Goal: Book appointment/travel/reservation

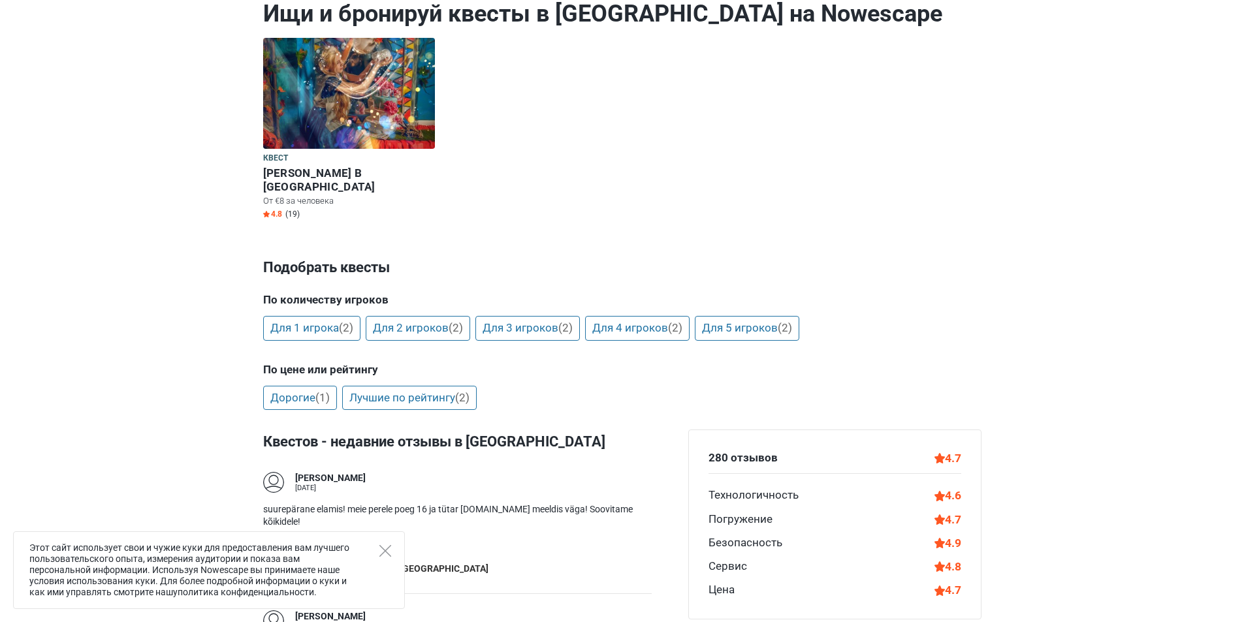
scroll to position [196, 0]
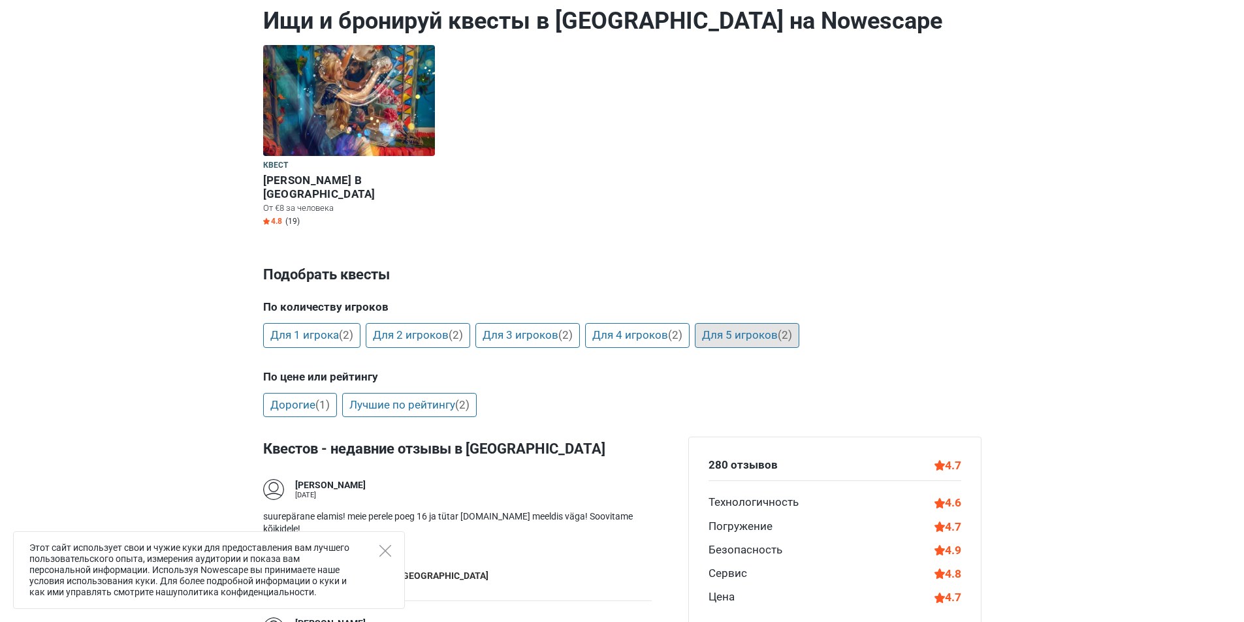
click at [742, 323] on link "Для 5 игроков (2)" at bounding box center [747, 335] width 104 height 25
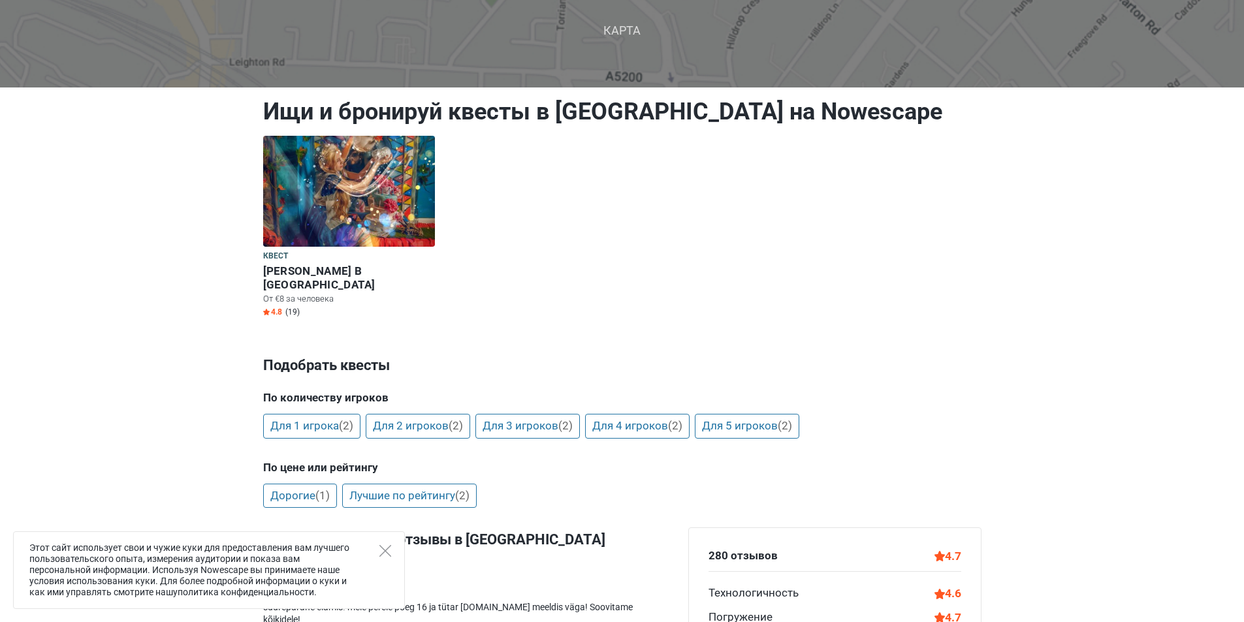
scroll to position [0, 0]
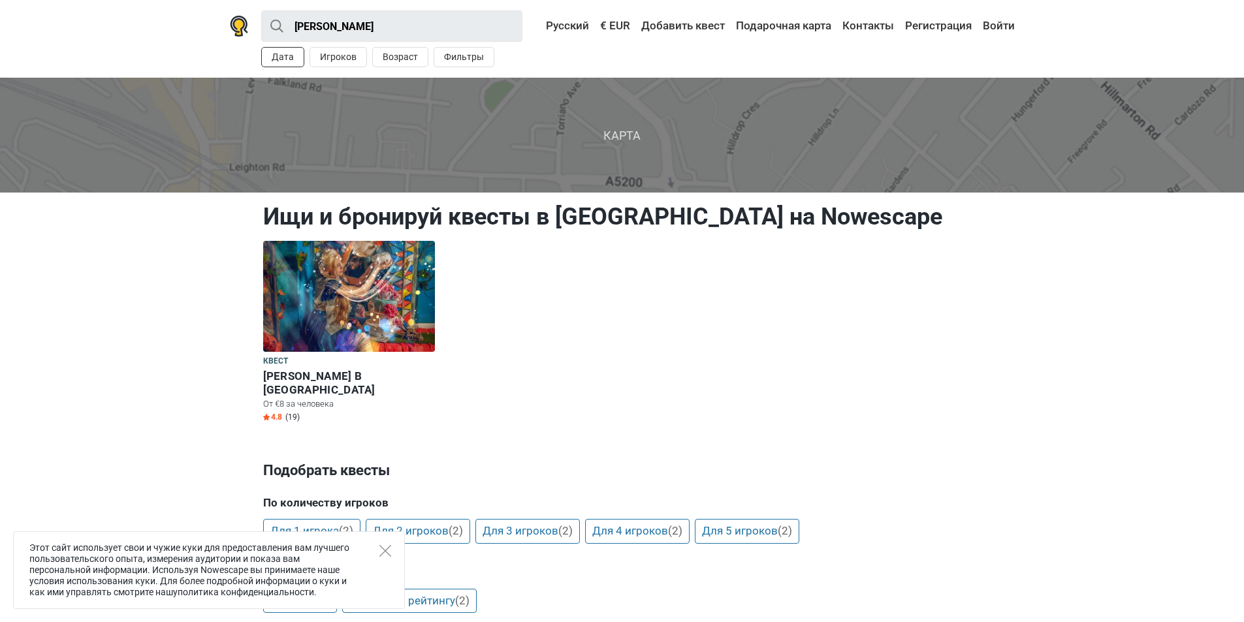
click at [292, 54] on button "Дата" at bounding box center [282, 57] width 43 height 20
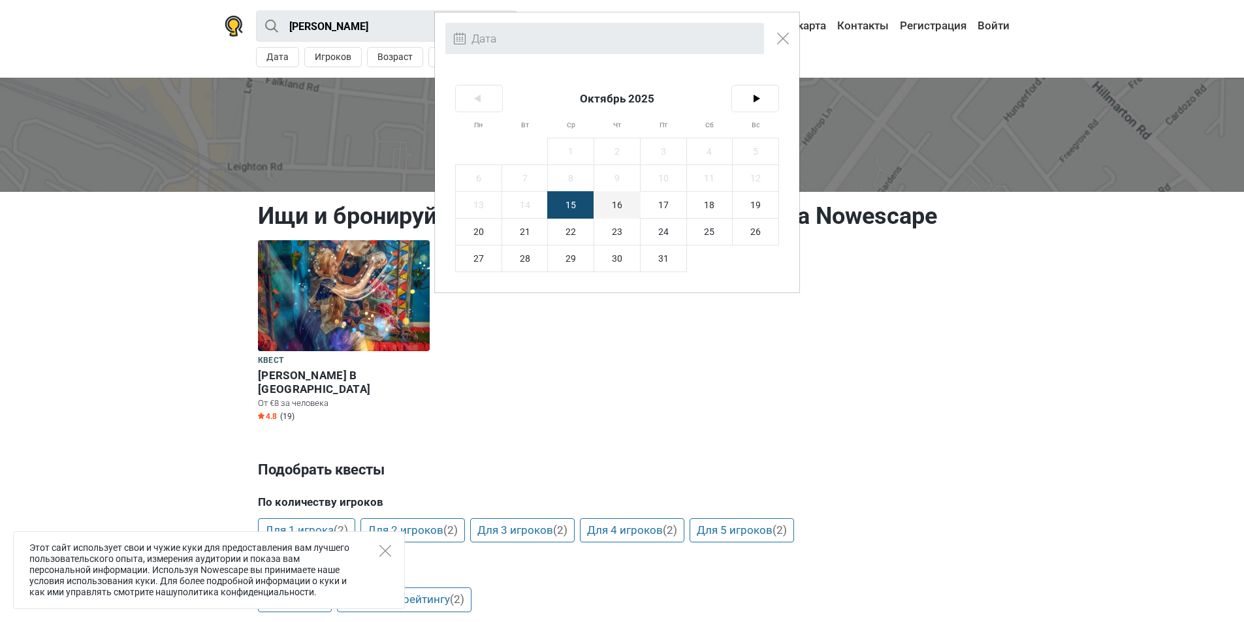
click at [614, 206] on span "16" at bounding box center [617, 205] width 46 height 26
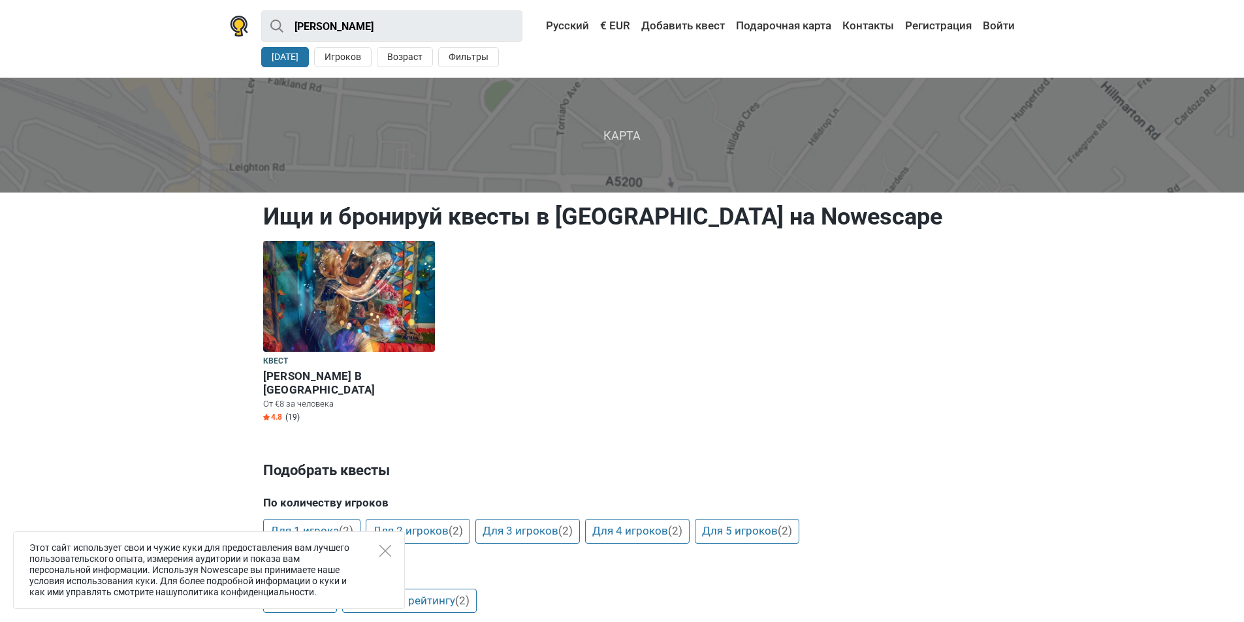
click at [295, 55] on button "16 окт." at bounding box center [285, 57] width 48 height 20
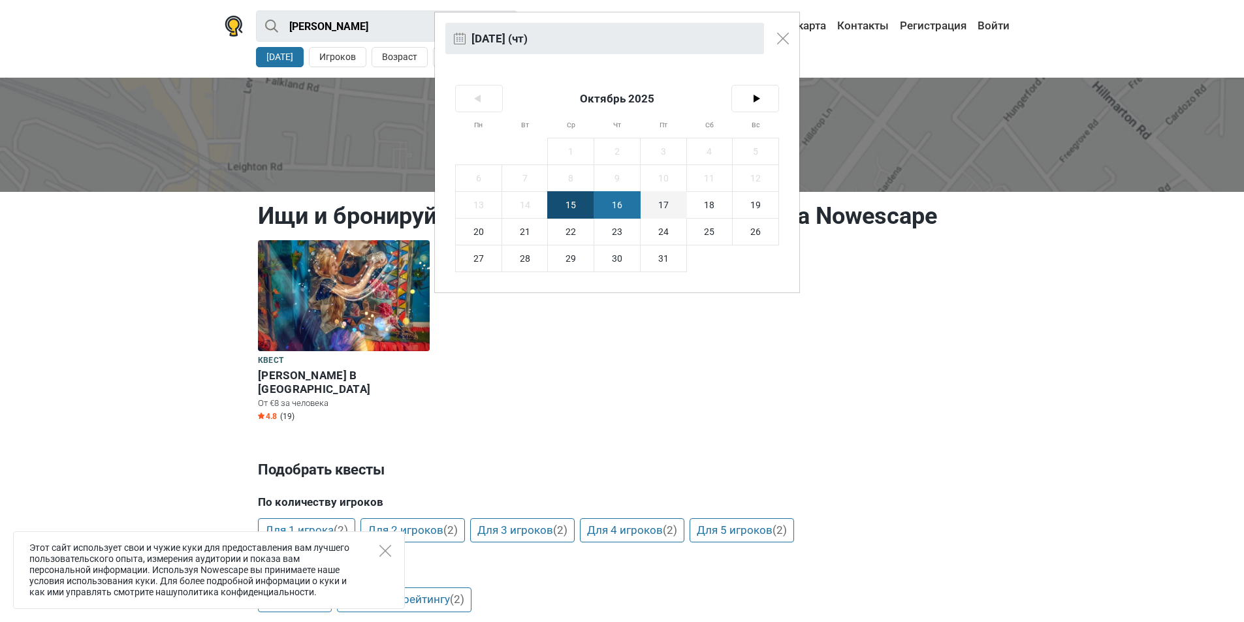
click at [672, 203] on span "17" at bounding box center [663, 205] width 46 height 26
type input "17-го октября (пт)"
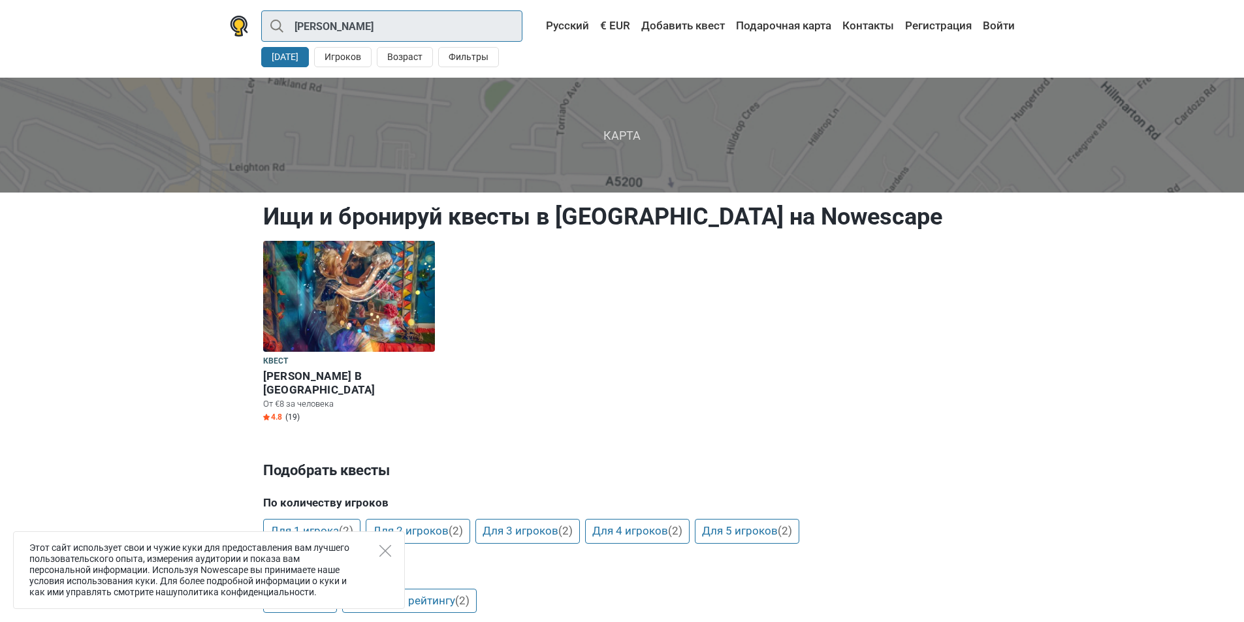
click at [271, 25] on input "Нарва · Квесты" at bounding box center [391, 25] width 261 height 31
type input "Нарва"
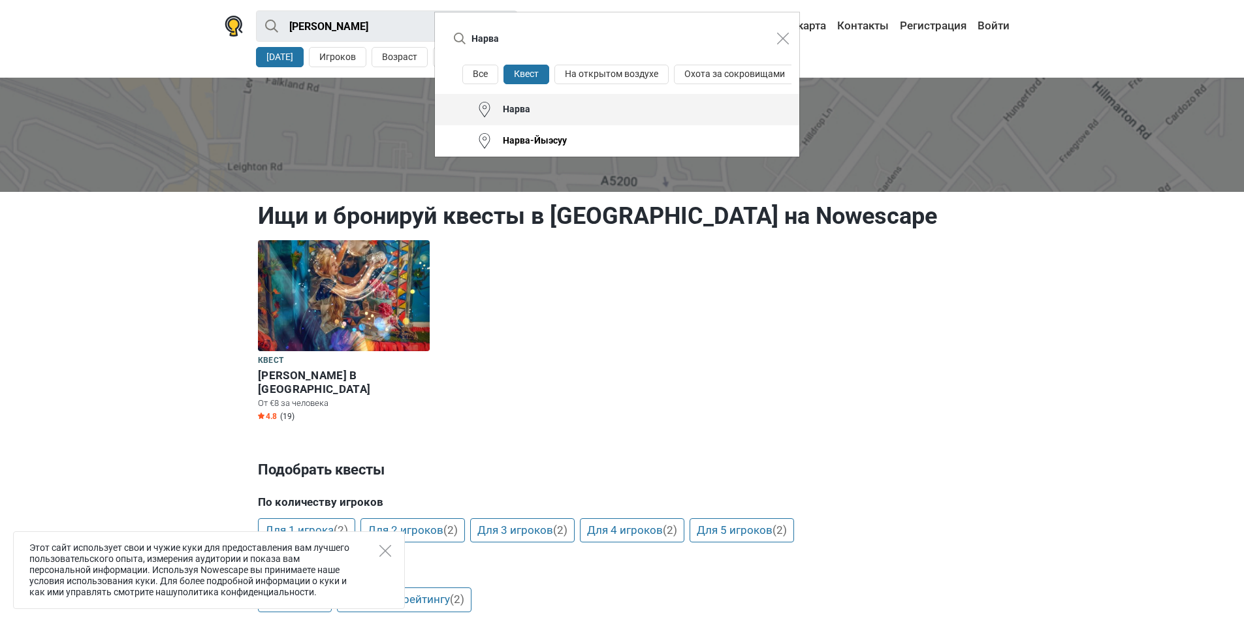
click at [509, 116] on div "Нарва" at bounding box center [511, 109] width 38 height 13
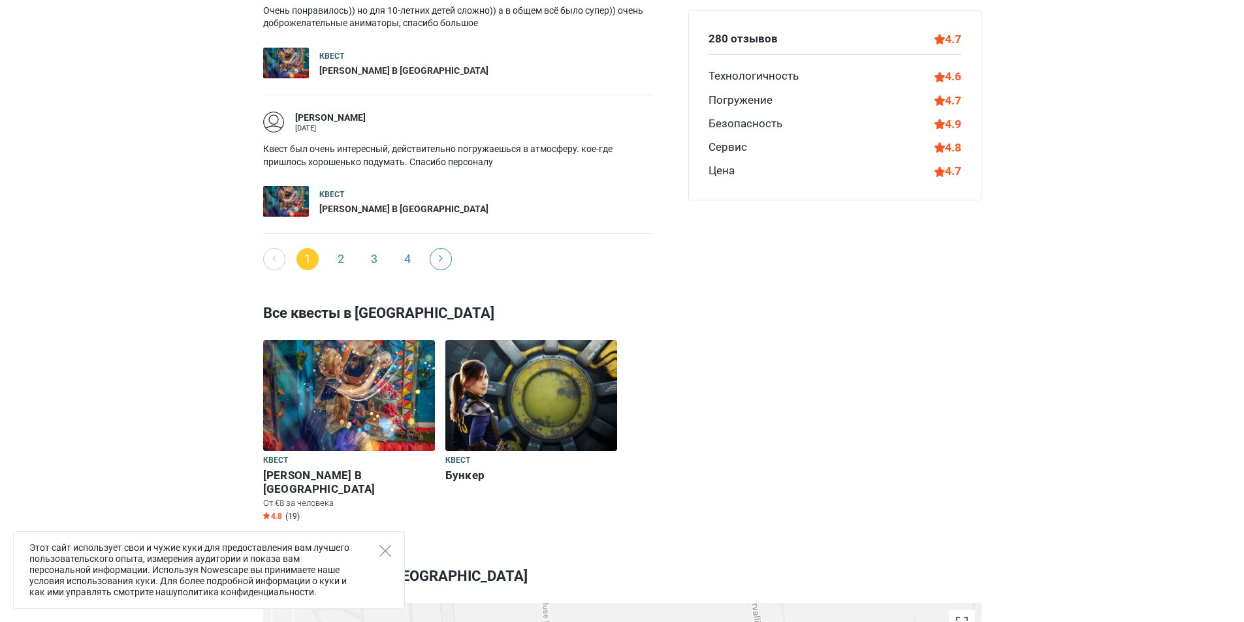
scroll to position [1436, 0]
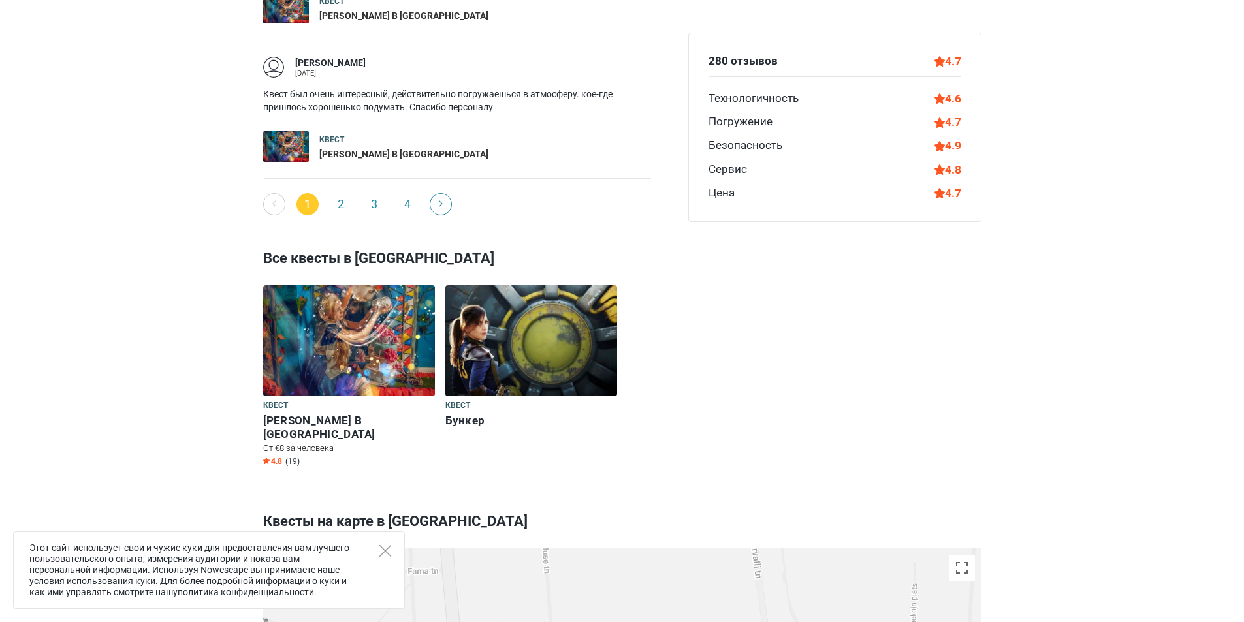
click at [325, 317] on img at bounding box center [349, 340] width 172 height 111
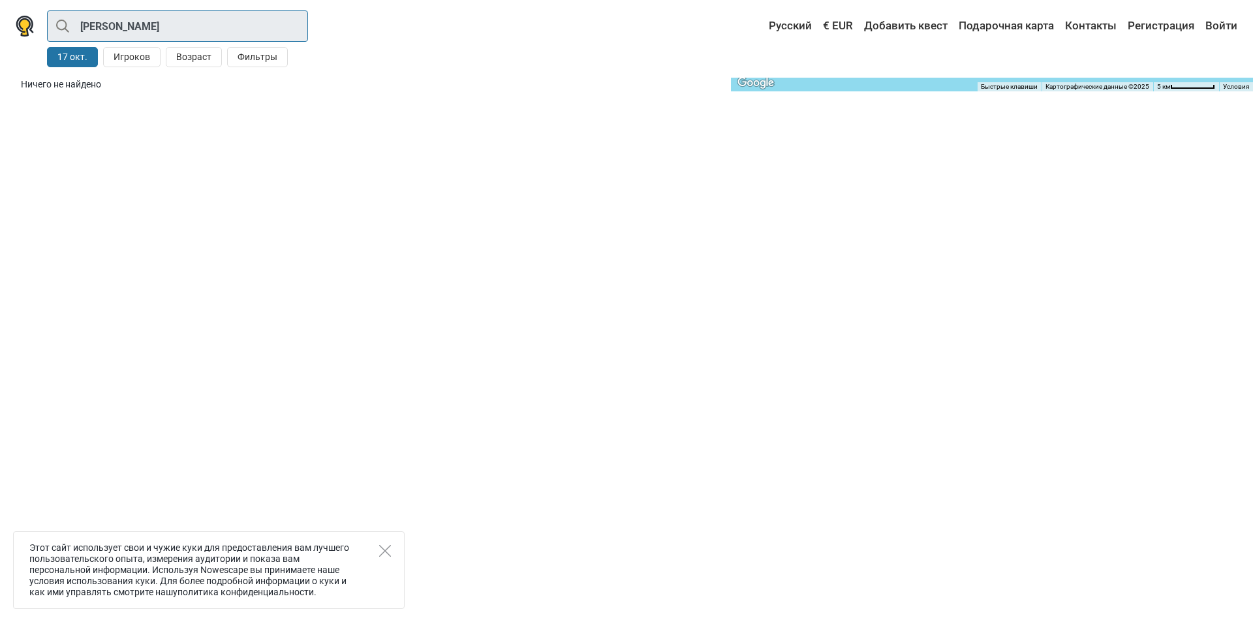
click at [114, 24] on input "[PERSON_NAME]" at bounding box center [177, 25] width 261 height 31
type input "Нарва"
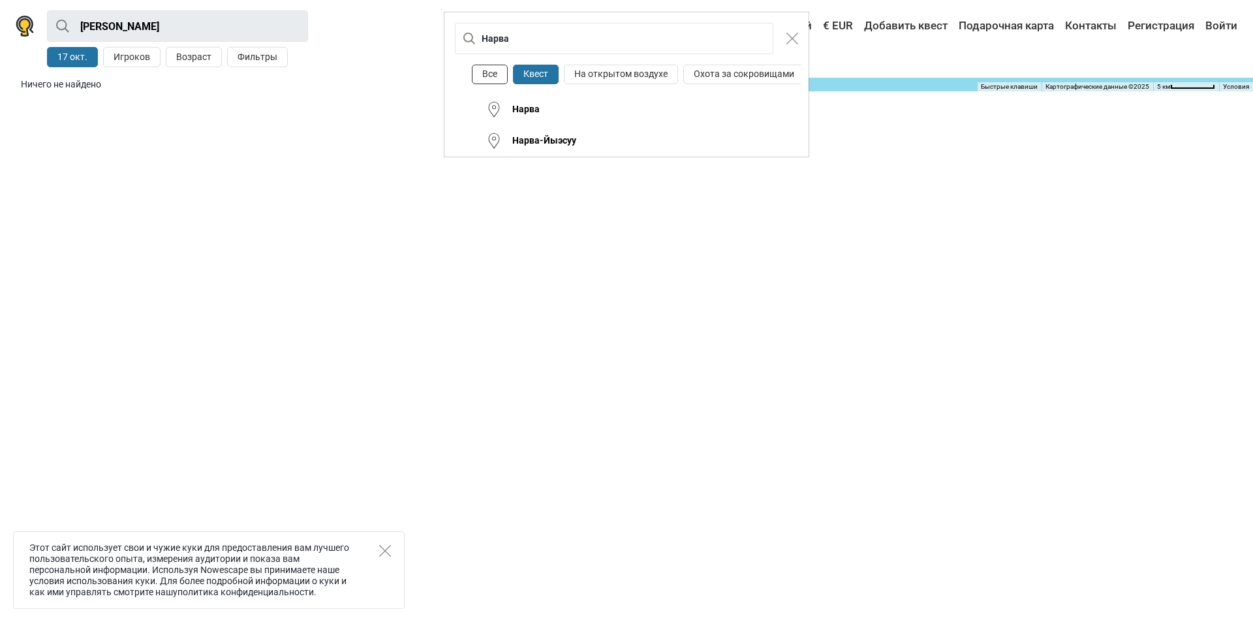
click at [493, 71] on button "Все" at bounding box center [490, 75] width 36 height 20
type input "Нарва"
click at [495, 71] on button "Все" at bounding box center [490, 75] width 36 height 20
click at [486, 71] on button "Все" at bounding box center [490, 75] width 36 height 20
click at [791, 39] on img "Close modal" at bounding box center [793, 39] width 12 height 12
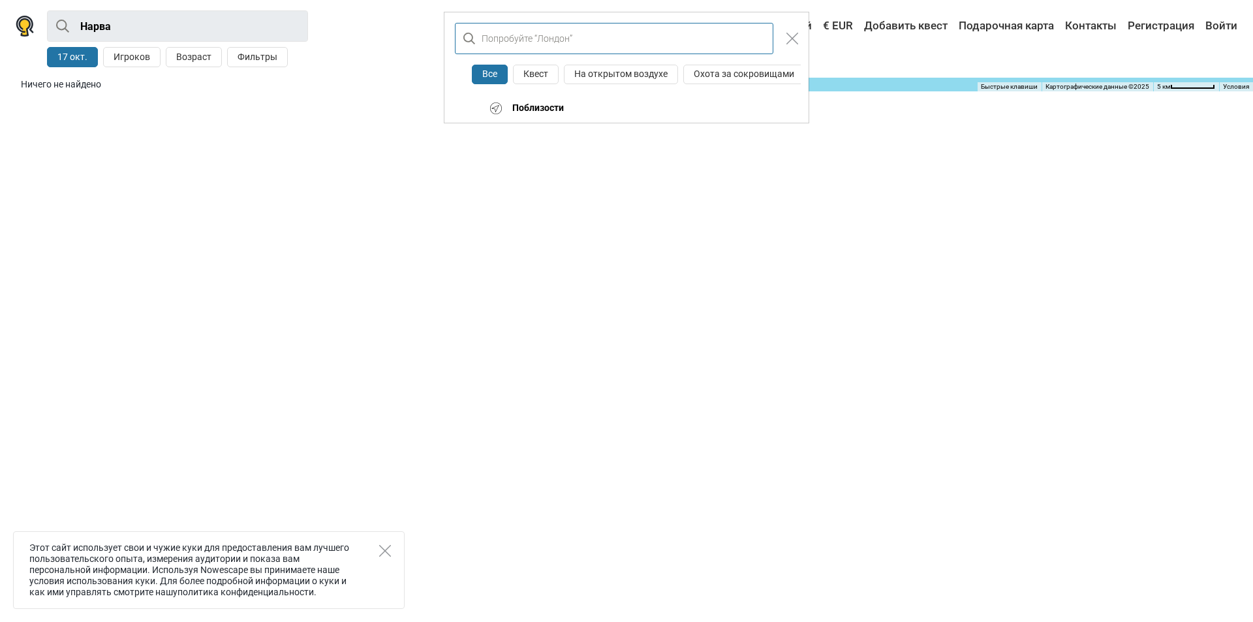
click at [549, 39] on input "text" at bounding box center [614, 38] width 319 height 31
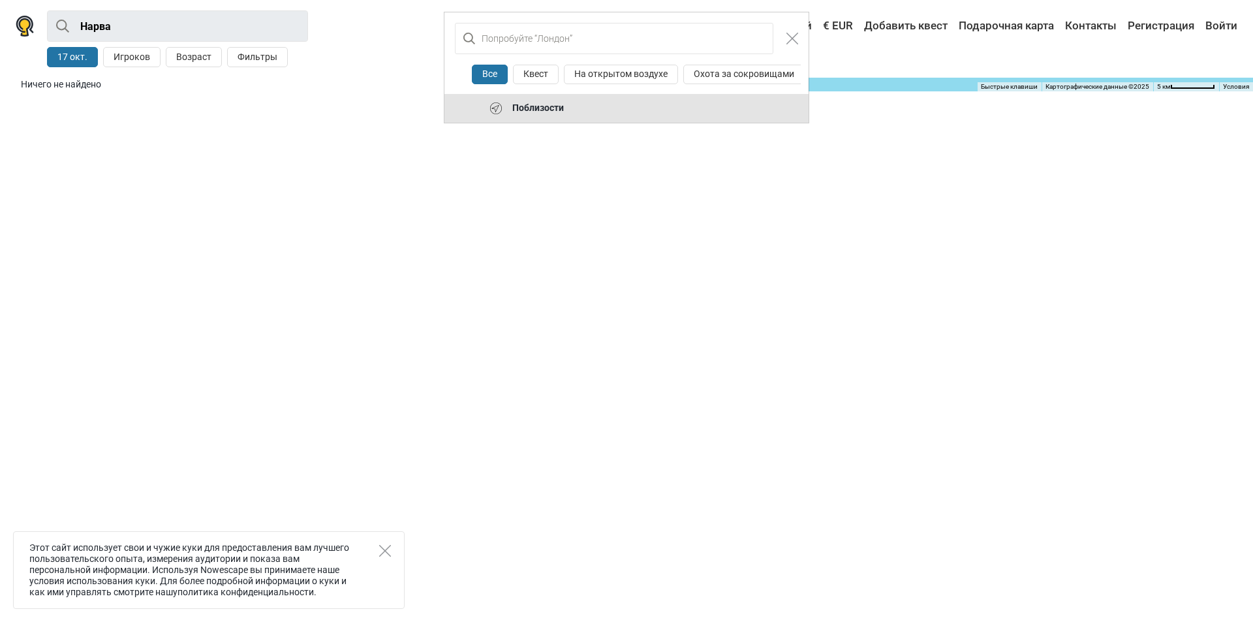
click at [540, 115] on div "Поблизости" at bounding box center [533, 108] width 62 height 13
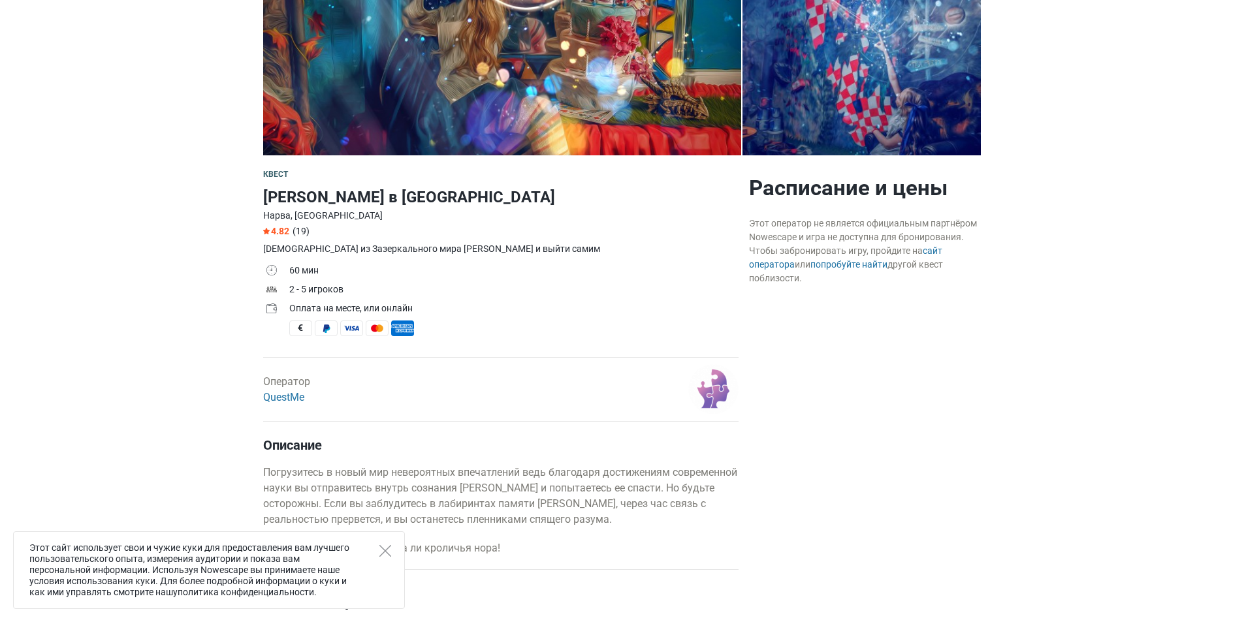
scroll to position [261, 0]
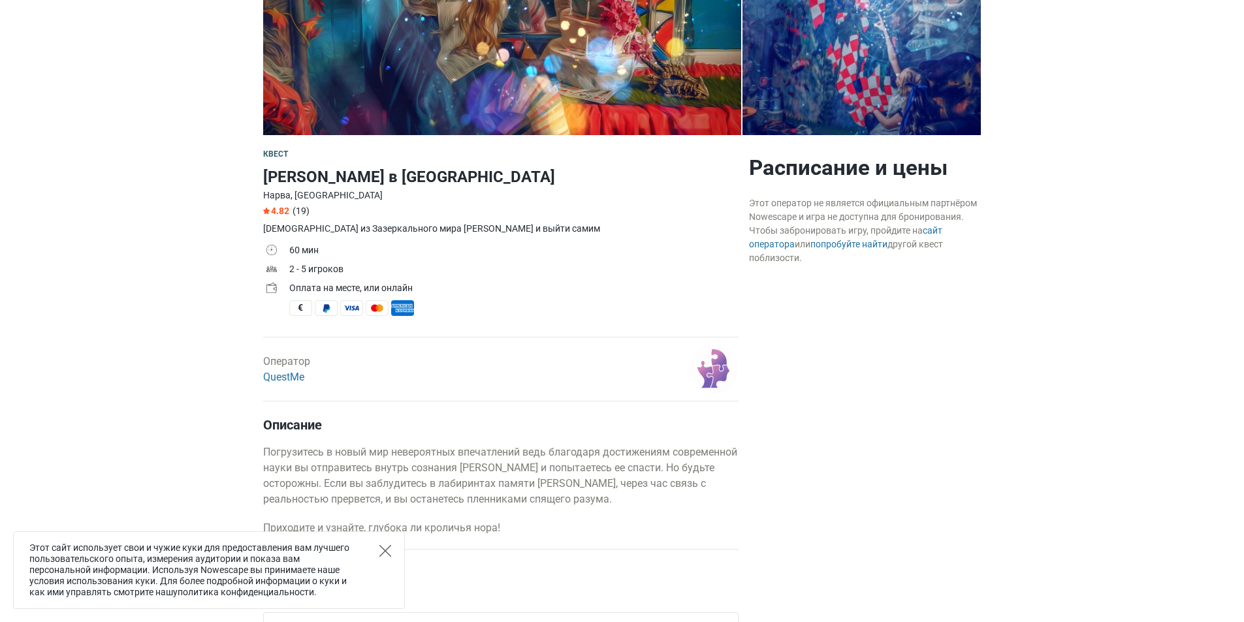
click at [384, 548] on icon "Close" at bounding box center [385, 551] width 12 height 12
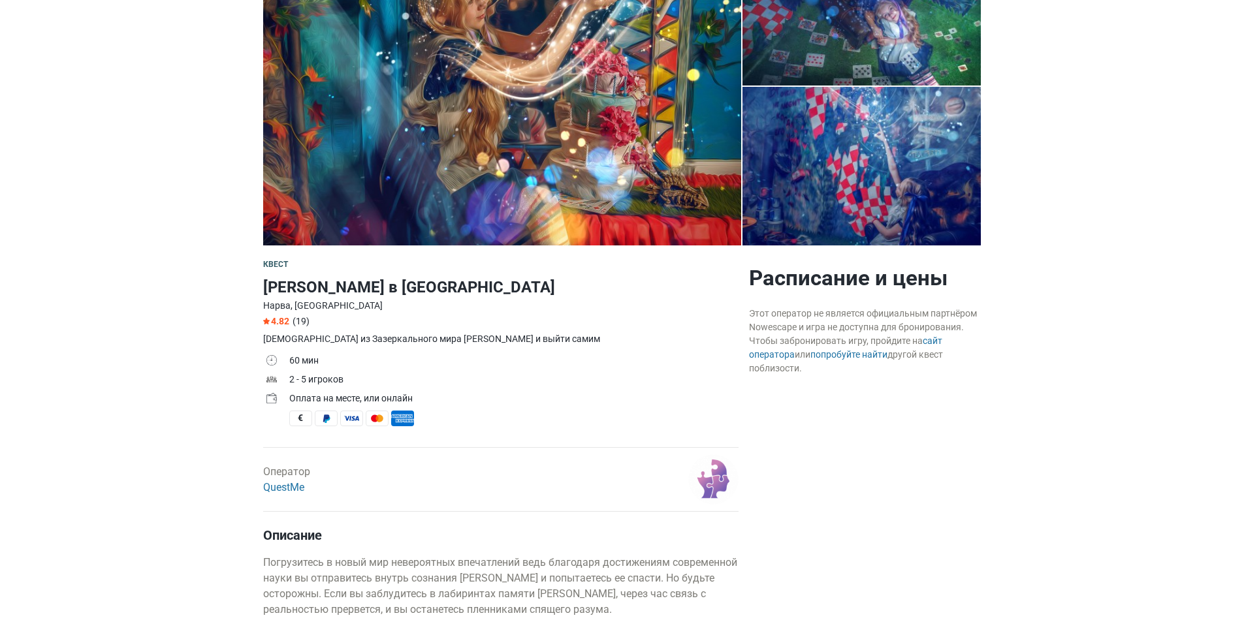
scroll to position [131, 0]
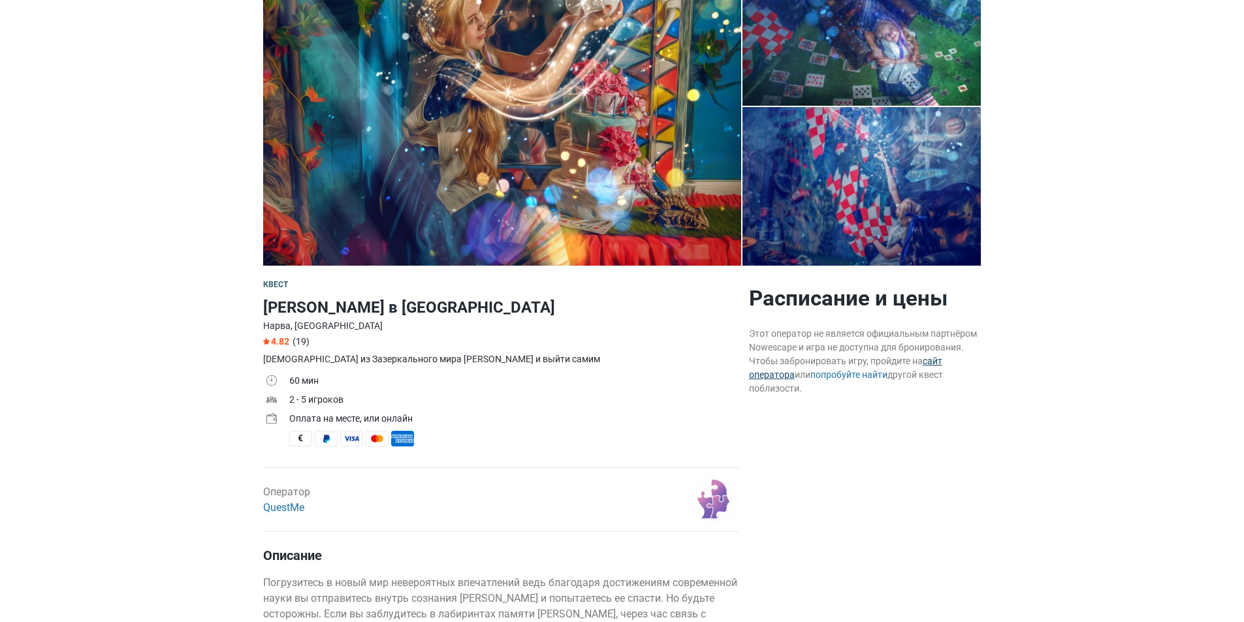
click at [937, 362] on link "сайт оператора" at bounding box center [845, 368] width 193 height 24
click at [862, 375] on link "попробуйте найти" at bounding box center [848, 374] width 77 height 10
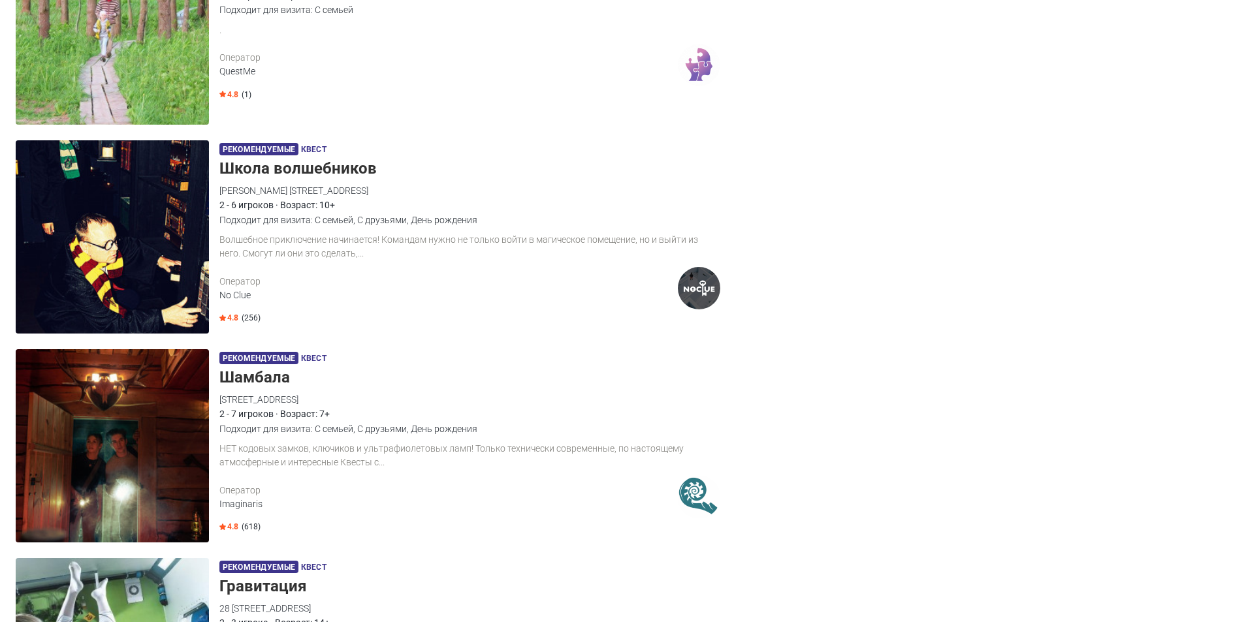
scroll to position [2350, 0]
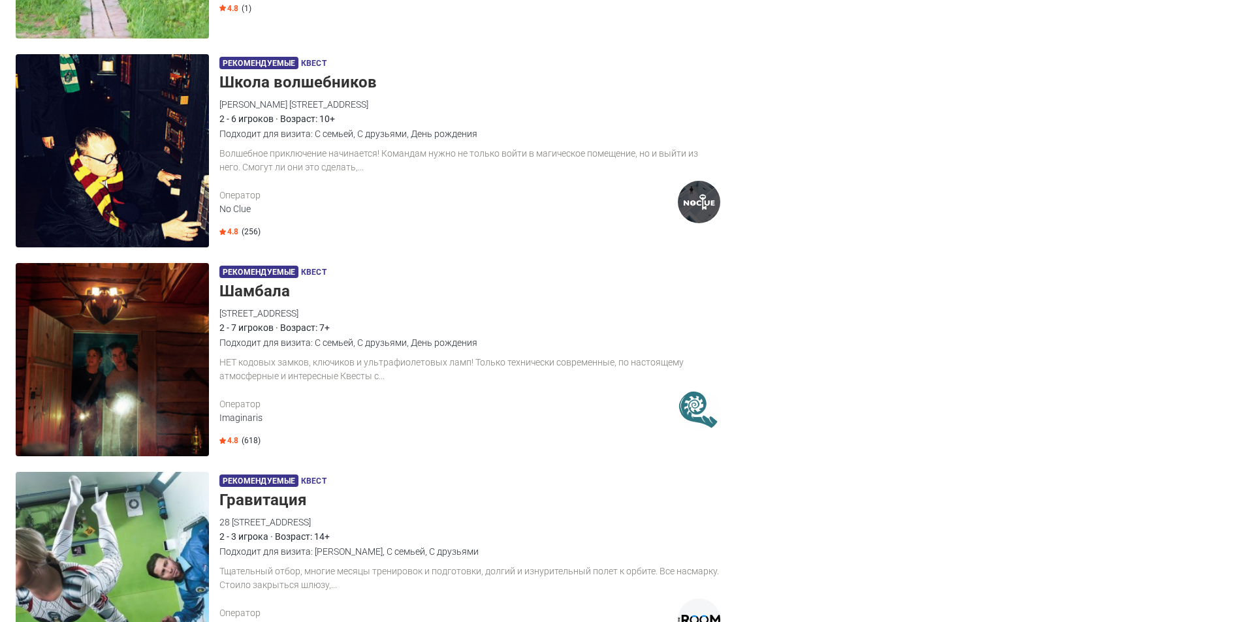
click at [305, 377] on div "НЕТ кодовых замков, ключиков и ультрафиолетовых ламп! Только технически совреме…" at bounding box center [469, 369] width 501 height 27
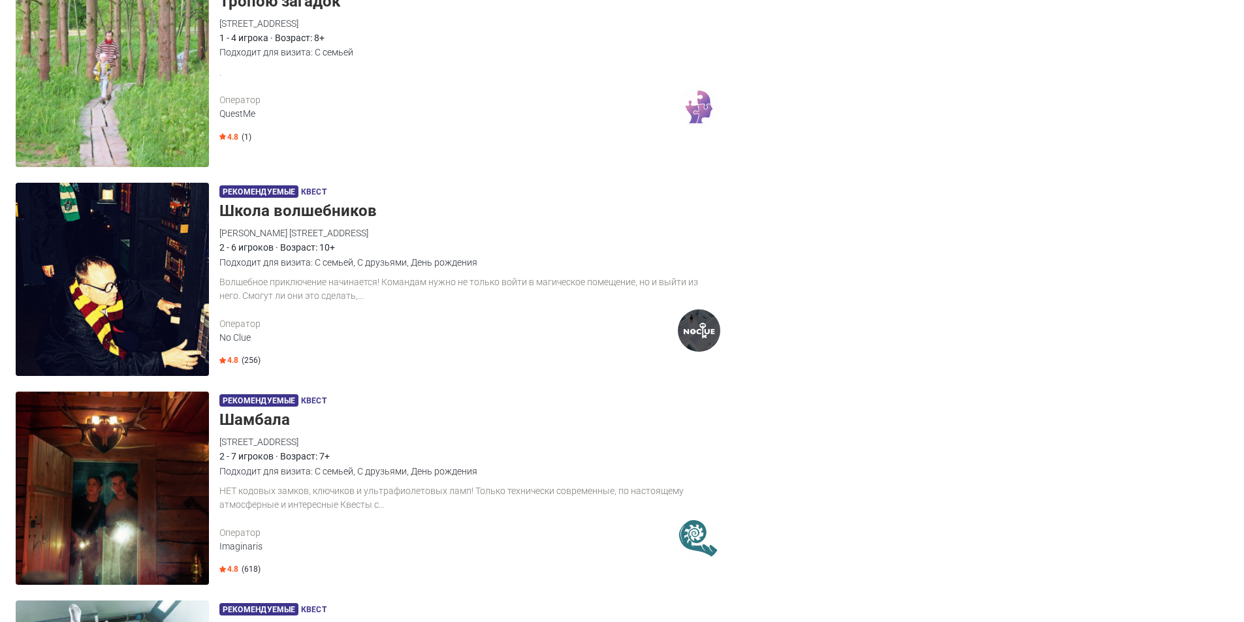
scroll to position [2024, 0]
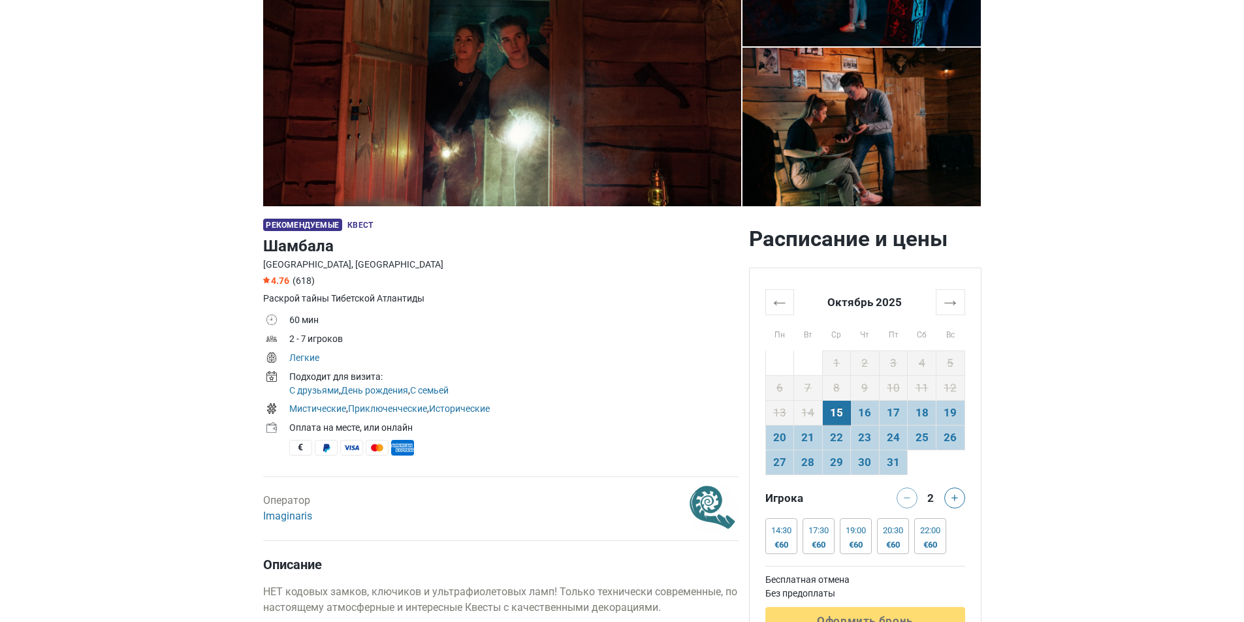
scroll to position [196, 0]
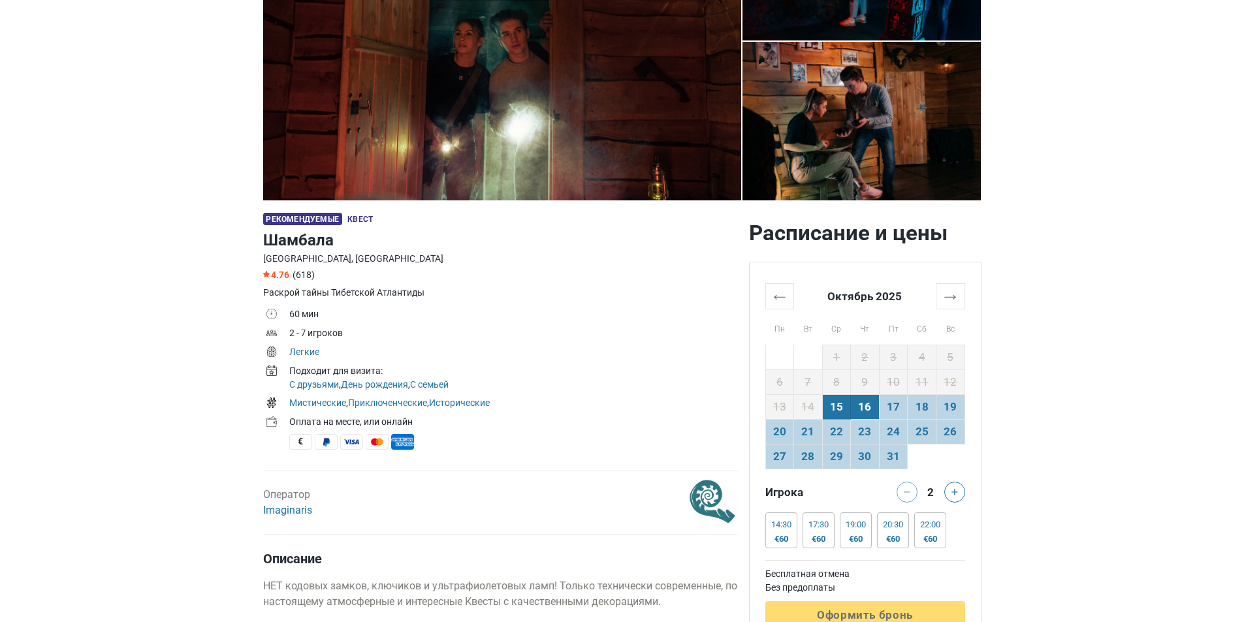
click at [859, 406] on td "16" at bounding box center [865, 406] width 29 height 25
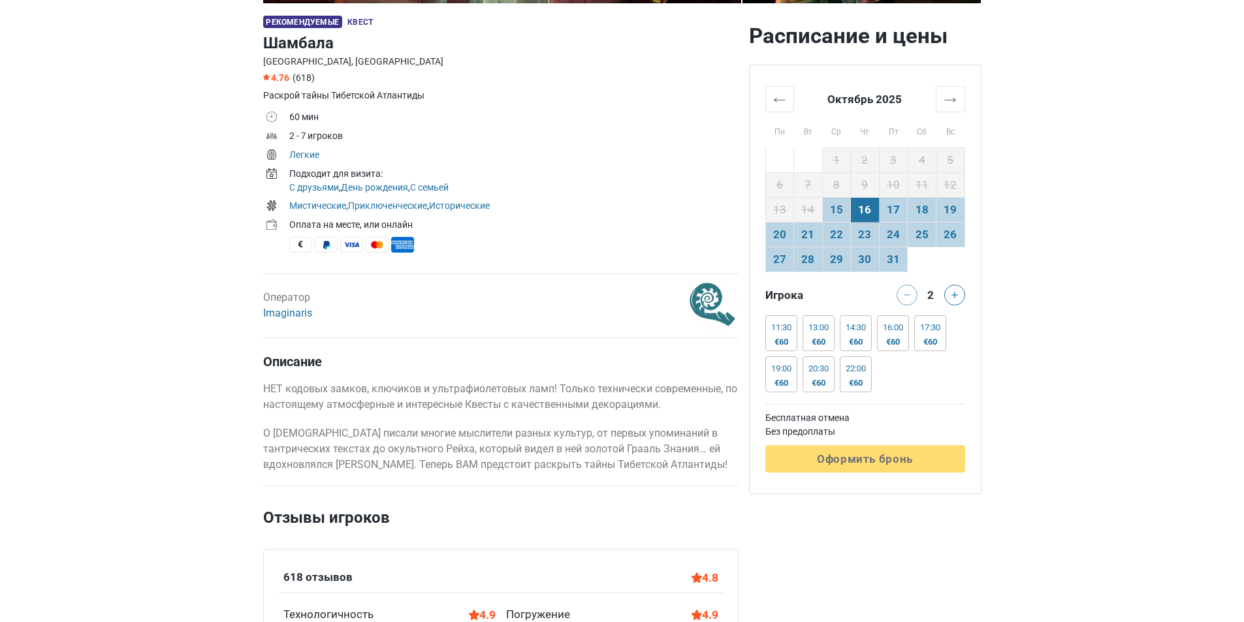
scroll to position [392, 0]
